Goal: Entertainment & Leisure: Consume media (video, audio)

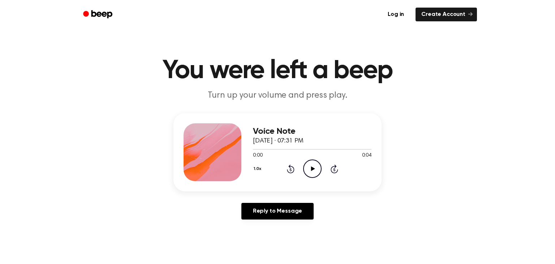
click at [306, 165] on icon "Play Audio" at bounding box center [312, 168] width 18 height 18
click at [315, 170] on icon "Pause Audio" at bounding box center [312, 168] width 18 height 18
click at [313, 174] on icon "Play Audio" at bounding box center [312, 168] width 18 height 18
click at [313, 170] on icon "Play Audio" at bounding box center [312, 168] width 18 height 18
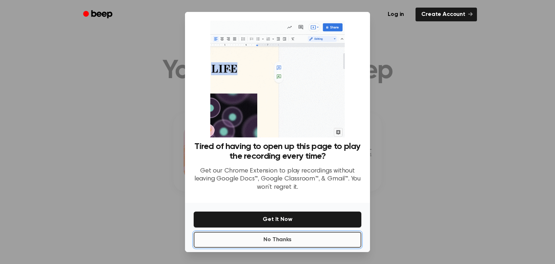
click at [312, 242] on button "No Thanks" at bounding box center [278, 239] width 168 height 16
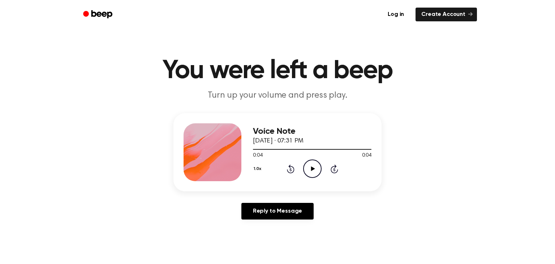
click at [315, 161] on icon "Play Audio" at bounding box center [312, 168] width 18 height 18
click at [315, 170] on icon "Play Audio" at bounding box center [312, 168] width 18 height 18
click at [308, 163] on icon "Play Audio" at bounding box center [312, 168] width 18 height 18
